Goal: Transaction & Acquisition: Purchase product/service

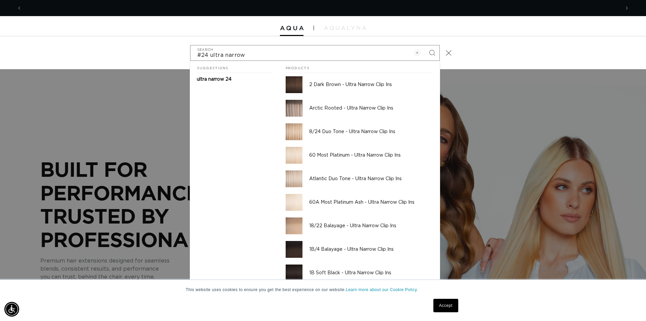
scroll to position [0, 598]
click at [271, 54] on input "#24 ultra narrow" at bounding box center [314, 52] width 249 height 15
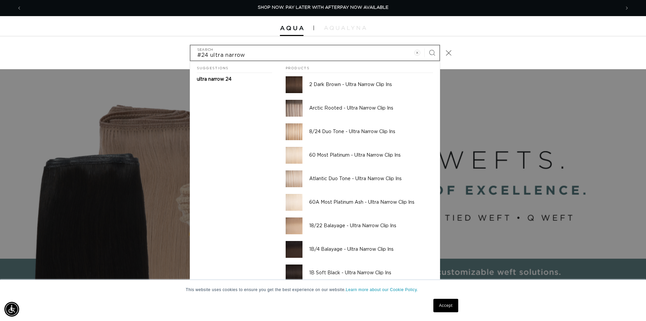
type input "#24 ultra narrow"
click at [425, 45] on button "Search" at bounding box center [432, 52] width 15 height 15
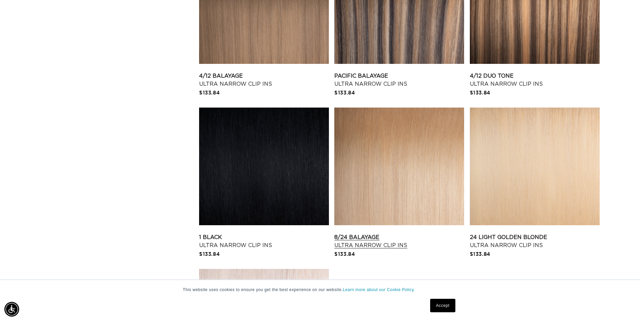
scroll to position [892, 0]
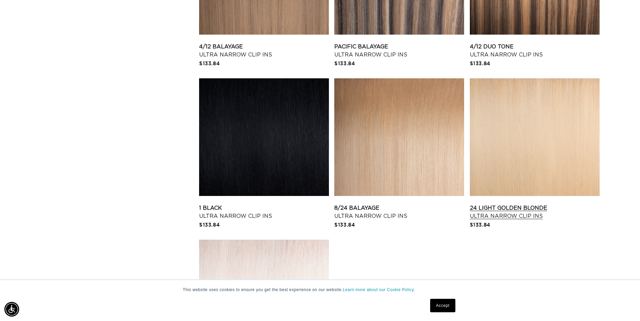
click at [531, 204] on link "24 Light Golden Blonde Ultra Narrow Clip Ins" at bounding box center [535, 212] width 130 height 16
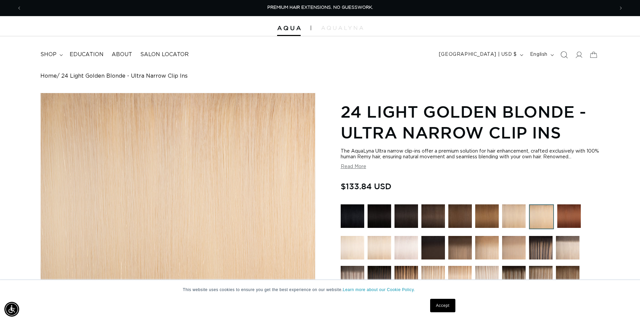
click at [562, 57] on icon "Search" at bounding box center [564, 54] width 7 height 7
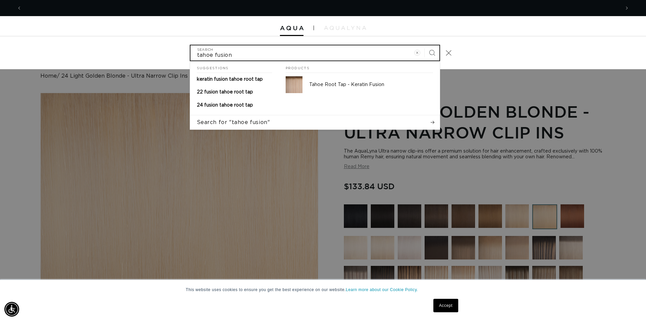
scroll to position [0, 1197]
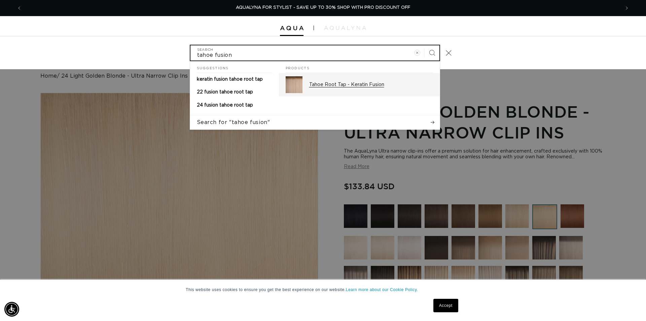
type input "tahoe fusion"
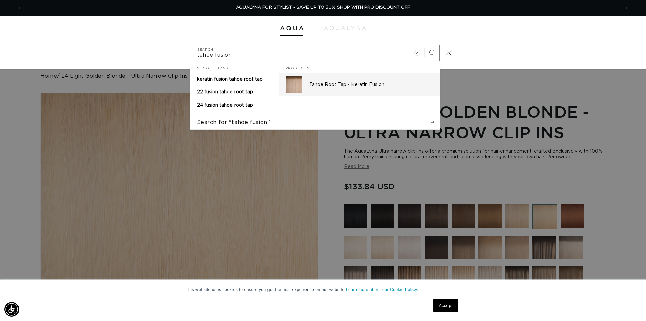
click at [352, 84] on p "Tahoe Root Tap - Keratin Fusion" at bounding box center [371, 85] width 124 height 6
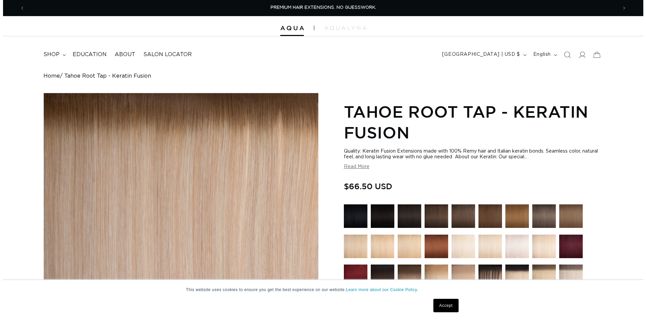
scroll to position [206, 0]
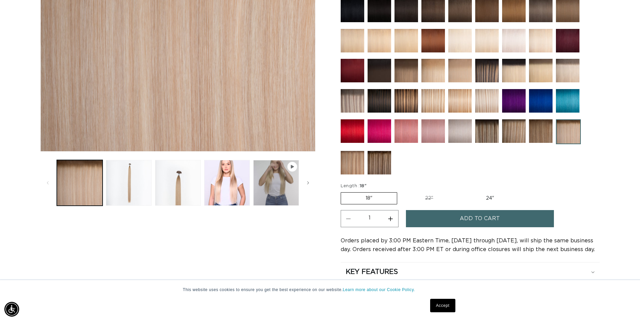
click at [472, 218] on span "Add to cart" at bounding box center [480, 218] width 40 height 17
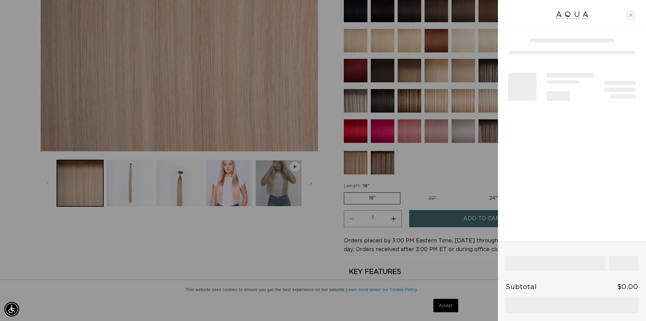
scroll to position [0, 598]
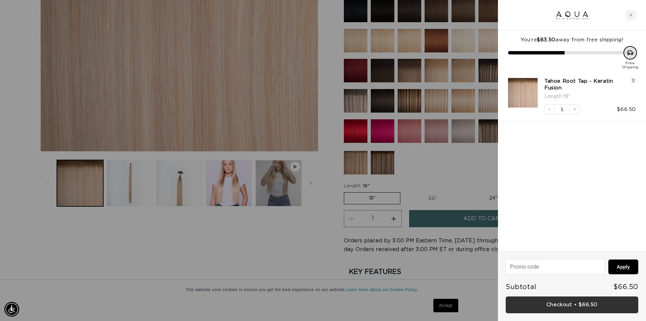
click at [581, 306] on link "Checkout • $66.50" at bounding box center [572, 305] width 133 height 17
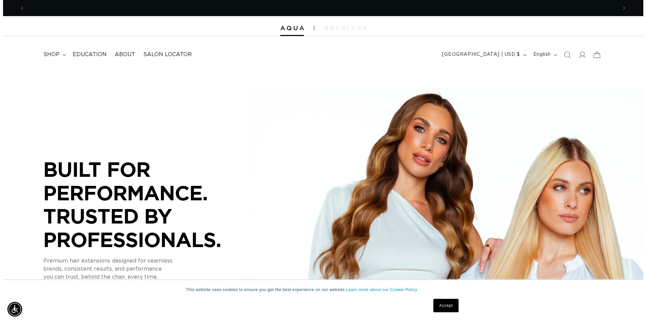
scroll to position [0, 1185]
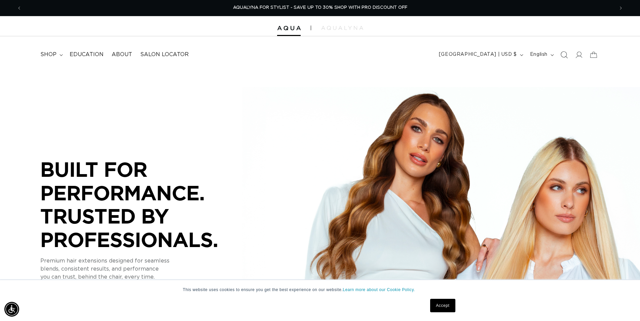
click at [566, 53] on icon "Search" at bounding box center [564, 54] width 7 height 7
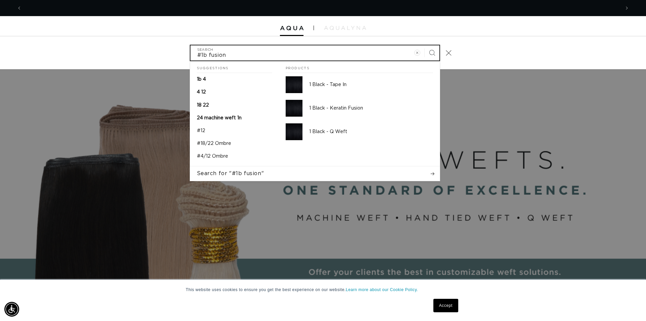
scroll to position [0, 598]
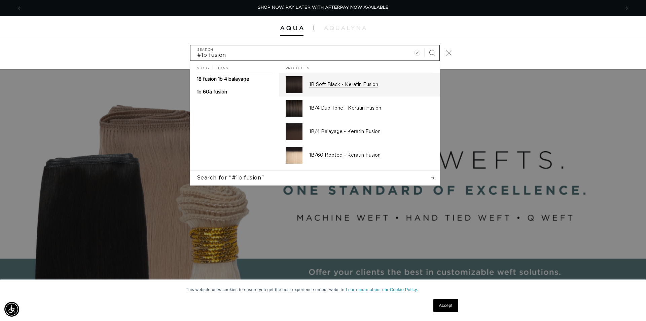
type input "#1b fusion"
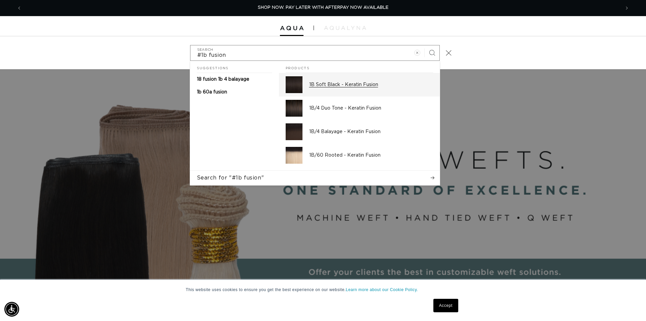
click at [368, 85] on p "1B Soft Black - Keratin Fusion" at bounding box center [371, 85] width 124 height 6
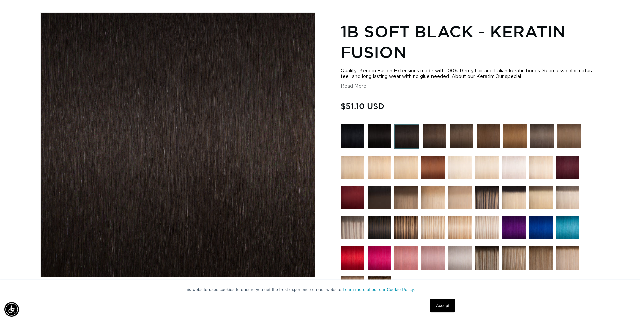
scroll to position [137, 0]
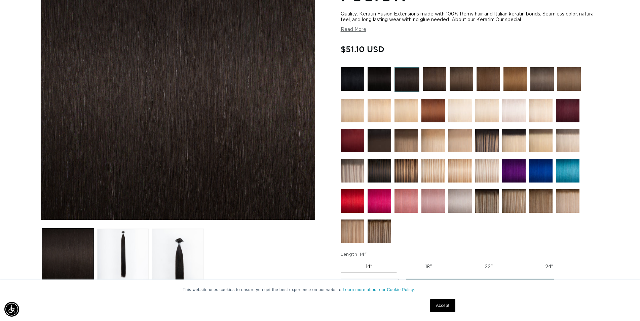
click at [425, 267] on label "18" Variant sold out or unavailable" at bounding box center [429, 266] width 56 height 11
click at [401, 260] on input "18" Variant sold out or unavailable" at bounding box center [401, 260] width 0 height 0
radio input "true"
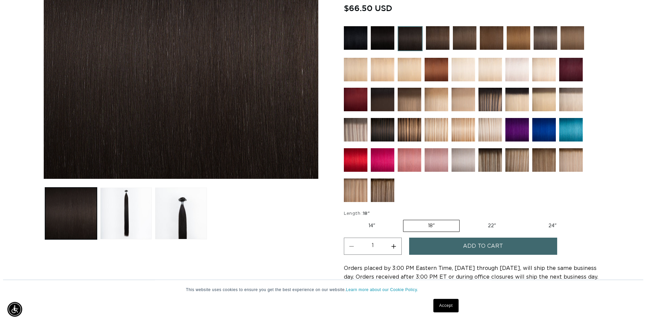
scroll to position [206, 0]
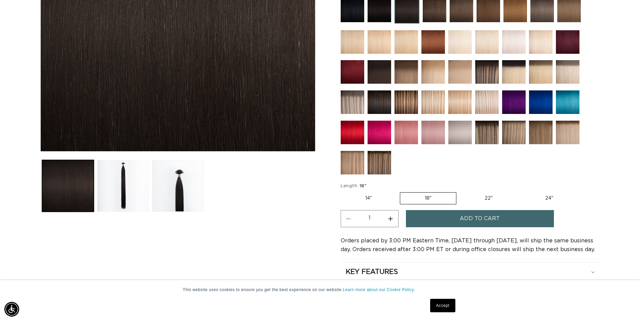
click at [392, 218] on button "Increase quantity for 1B Soft Black - Keratin Fusion" at bounding box center [390, 218] width 15 height 17
type input "2"
click at [465, 220] on span "Add to cart" at bounding box center [480, 218] width 40 height 17
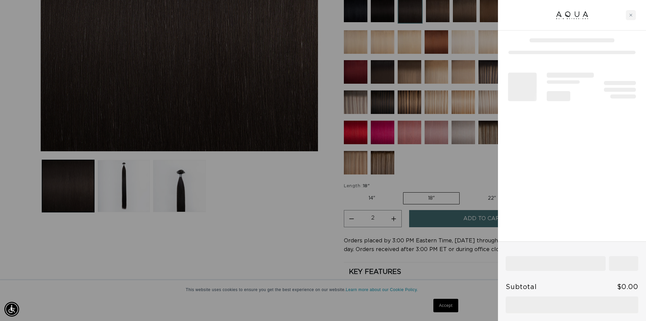
scroll to position [0, 0]
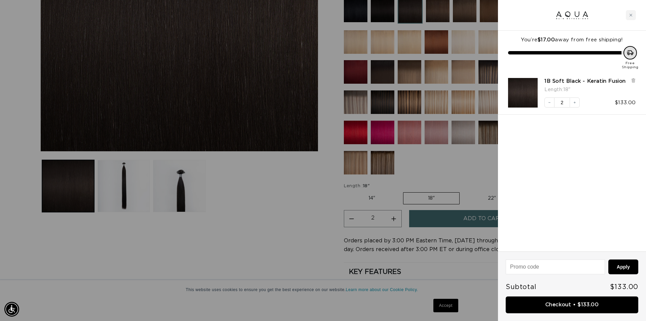
click at [580, 307] on link "Checkout • $133.00" at bounding box center [572, 305] width 133 height 17
